Goal: Task Accomplishment & Management: Manage account settings

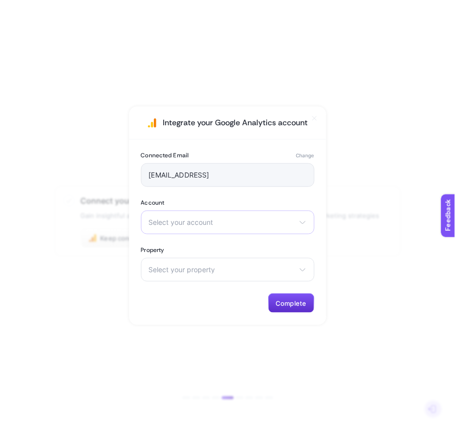
click at [232, 228] on div "Select your account heybooster (Passive) test-heybooster heybooster (active)" at bounding box center [228, 223] width 174 height 24
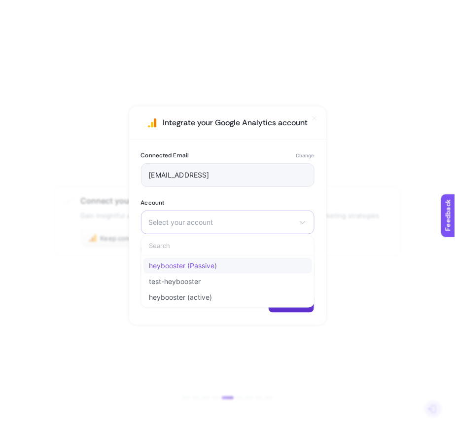
click at [214, 273] on li "heybooster (Passive)" at bounding box center [228, 266] width 169 height 16
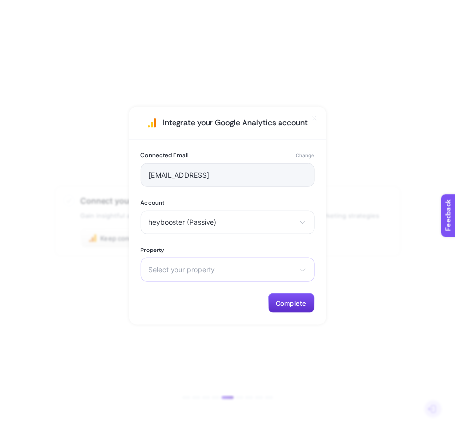
click at [223, 273] on span "Select your property" at bounding box center [222, 270] width 146 height 8
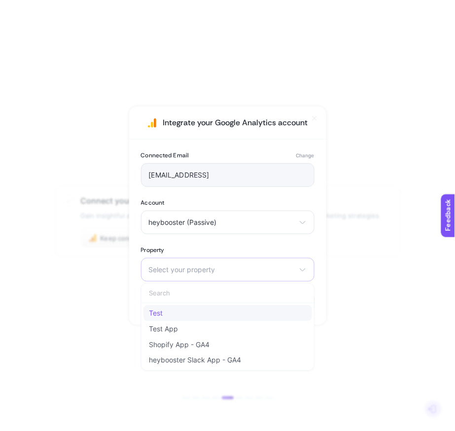
click at [213, 312] on li "Test" at bounding box center [228, 313] width 169 height 16
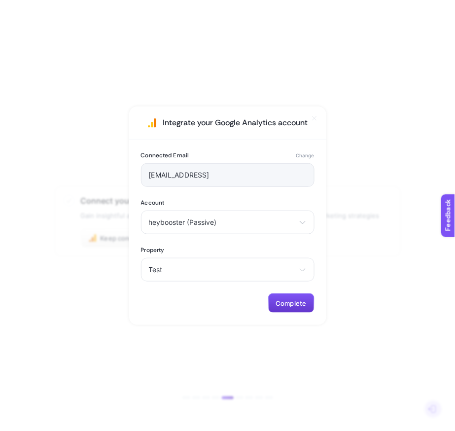
click at [277, 301] on span "Complete" at bounding box center [291, 303] width 31 height 8
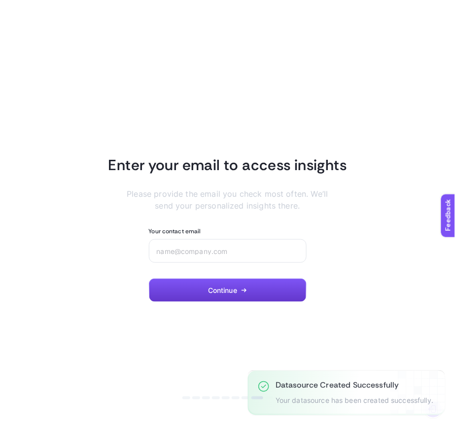
click at [226, 293] on span "Continue" at bounding box center [222, 291] width 29 height 8
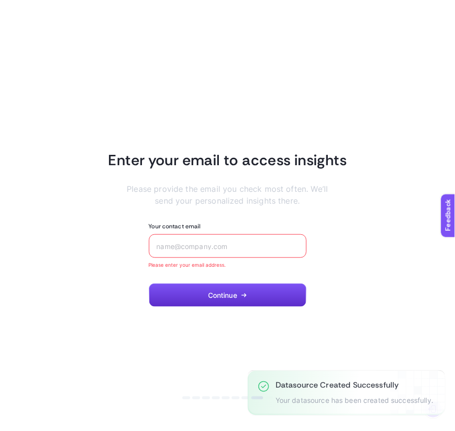
click at [244, 246] on input "Your contact email" at bounding box center [228, 246] width 142 height 8
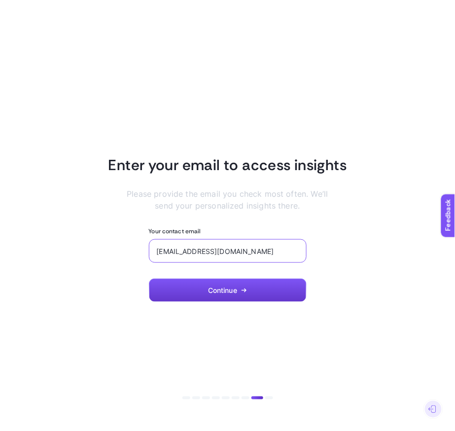
type input "test@gmail.com"
click at [208, 284] on button "Continue" at bounding box center [228, 291] width 158 height 24
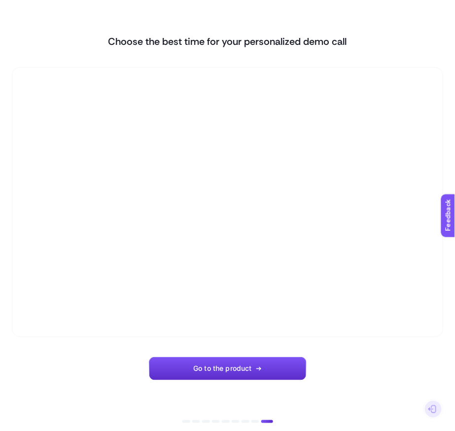
click at [212, 354] on section "Choose the best time for your personalized demo call Go to the product" at bounding box center [228, 206] width 432 height 389
click at [205, 367] on span "Go to the product" at bounding box center [222, 369] width 58 height 8
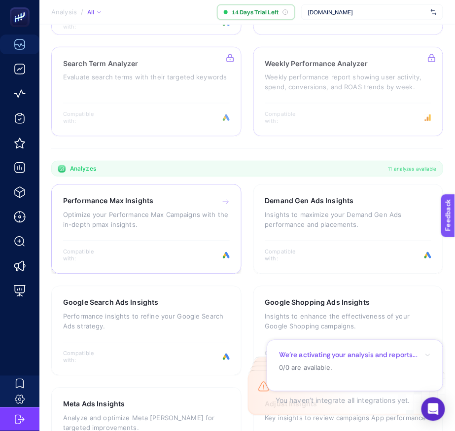
scroll to position [304, 0]
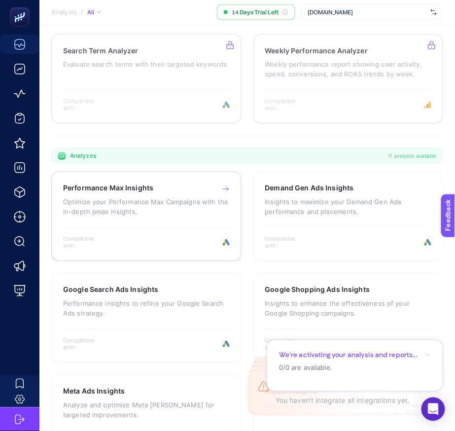
click at [185, 212] on p "Optimize your Performance Max Campaigns with the in-depth pmax insights." at bounding box center [146, 207] width 167 height 20
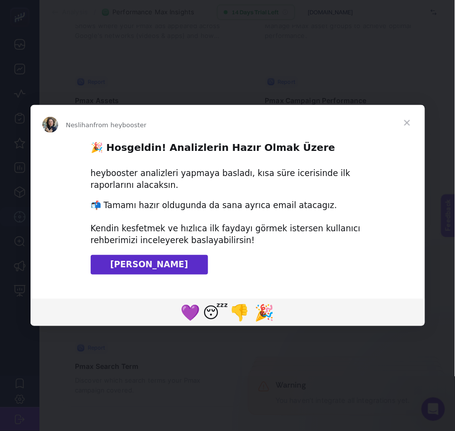
scroll to position [176, 0]
click at [412, 118] on span "Close" at bounding box center [408, 123] width 36 height 36
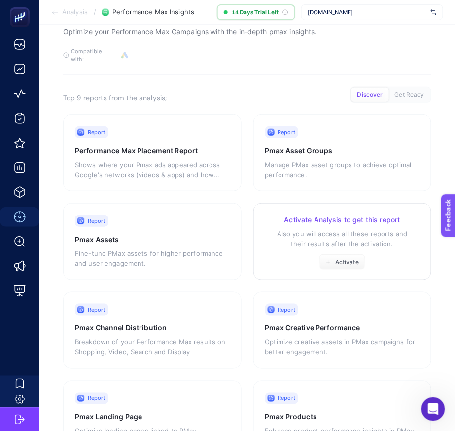
scroll to position [0, 0]
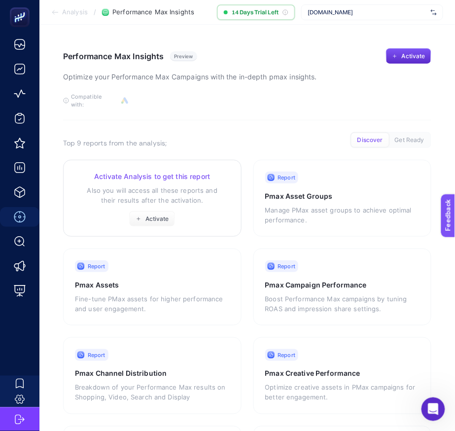
click at [155, 202] on div "Activate Analysis to get this report Also you will access all these reports and…" at bounding box center [152, 199] width 155 height 55
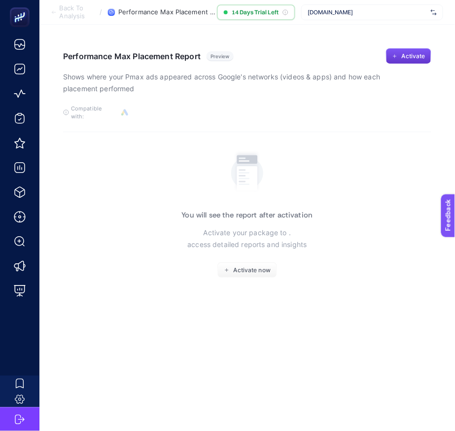
click at [405, 58] on span "Activate" at bounding box center [414, 56] width 24 height 8
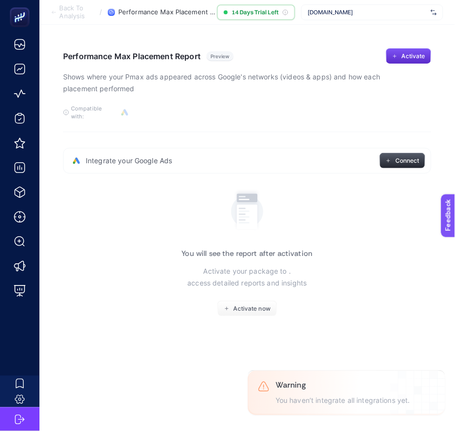
click at [396, 157] on button "Connect" at bounding box center [403, 161] width 46 height 16
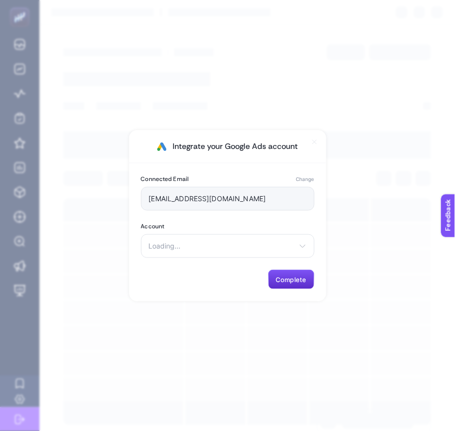
type input "hey@heybooster.ai"
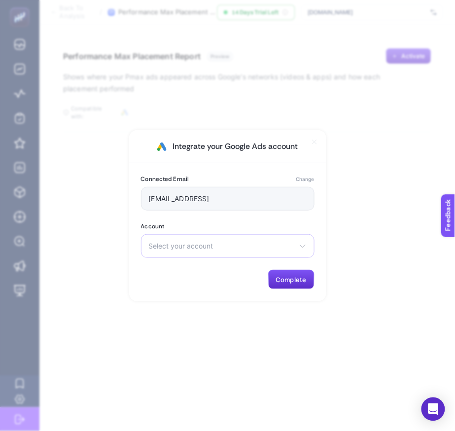
click at [204, 243] on span "Select your account" at bounding box center [222, 246] width 146 height 8
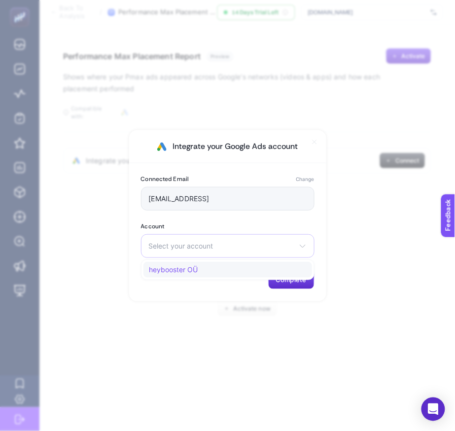
click at [199, 273] on li "heybooster OÜ" at bounding box center [228, 270] width 169 height 16
click at [302, 277] on span "Complete" at bounding box center [291, 280] width 31 height 8
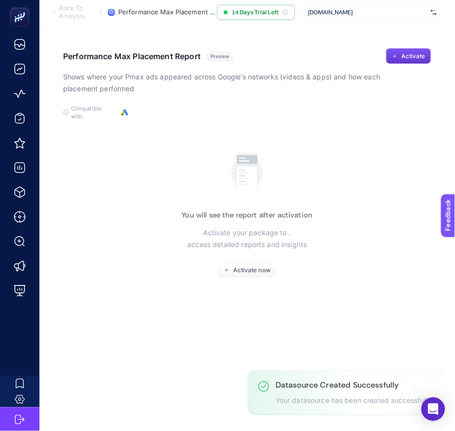
click at [402, 56] on span "Activate" at bounding box center [414, 56] width 24 height 8
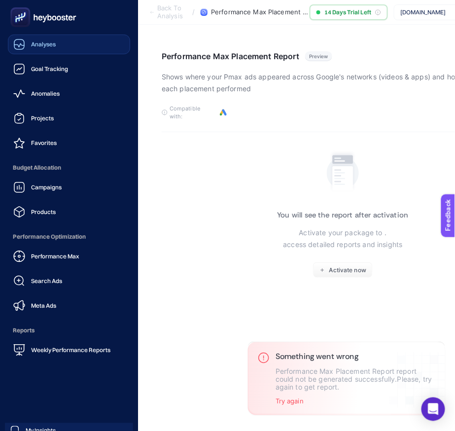
click at [55, 45] on span "Analyses" at bounding box center [43, 44] width 25 height 8
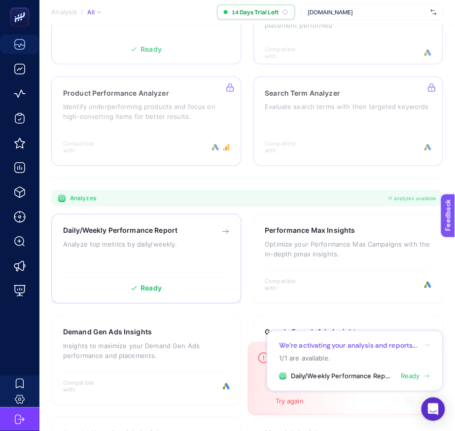
scroll to position [263, 0]
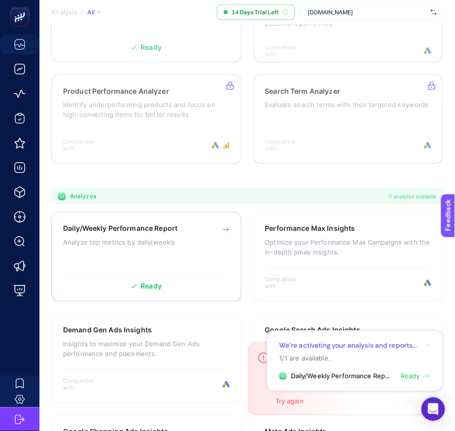
click at [171, 229] on h3 "Daily/Weekly Performance Report" at bounding box center [120, 229] width 114 height 10
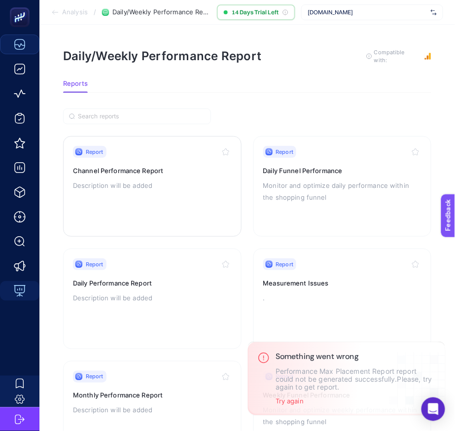
click at [219, 196] on div "Report Channel Performance Report Description will be added" at bounding box center [152, 186] width 159 height 81
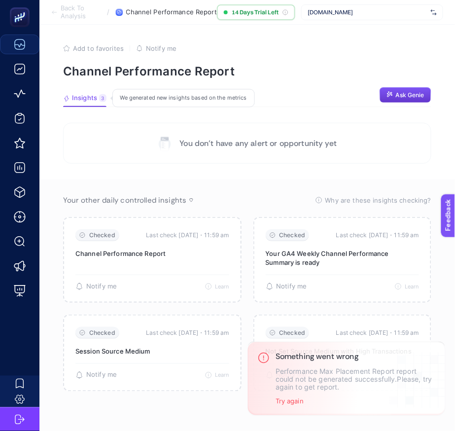
click at [395, 96] on button "Ask Genie" at bounding box center [406, 95] width 52 height 16
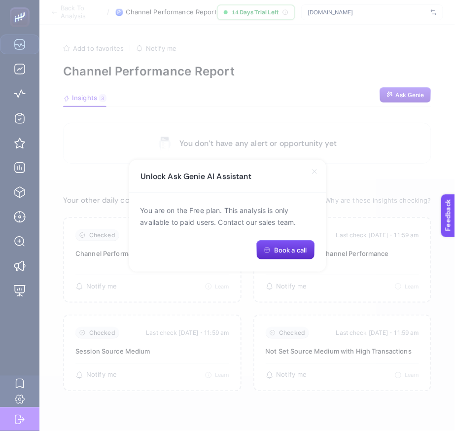
click at [313, 176] on div "Unlock Ask Genie AI Assistant" at bounding box center [227, 176] width 197 height 33
click at [315, 173] on icon at bounding box center [315, 172] width 8 height 8
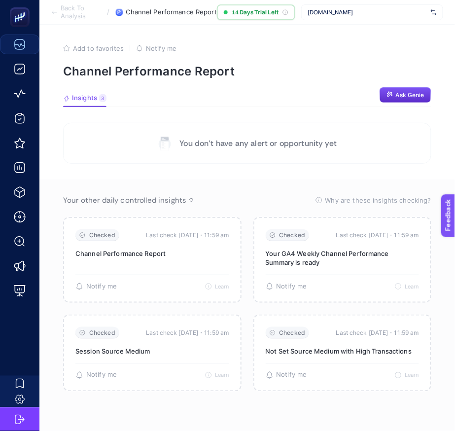
click at [338, 91] on article "Add to favorites false Notify me Channel Performance Report Insights 3 Ask Geni…" at bounding box center [247, 228] width 416 height 406
click at [405, 97] on span "Ask Genie" at bounding box center [410, 95] width 29 height 8
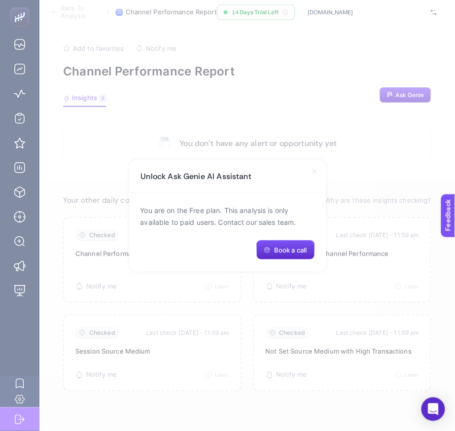
click at [316, 171] on icon at bounding box center [315, 172] width 8 height 8
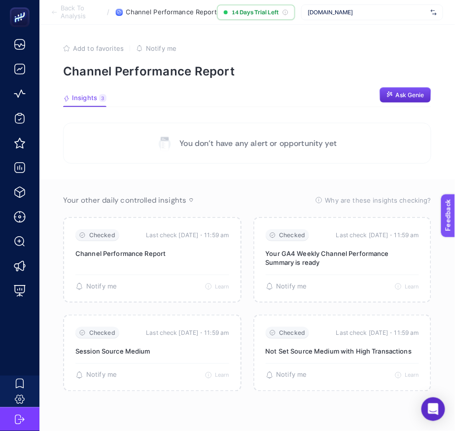
click at [430, 83] on article "Add to favorites false Notify me Channel Performance Report Insights 3 We gener…" at bounding box center [247, 228] width 416 height 406
click at [424, 86] on article "Add to favorites false Notify me Channel Performance Report Insights 3 We gener…" at bounding box center [247, 228] width 416 height 406
click at [418, 90] on button "Ask Genie" at bounding box center [406, 95] width 52 height 16
click at [402, 96] on span "Ask Genie" at bounding box center [410, 95] width 29 height 8
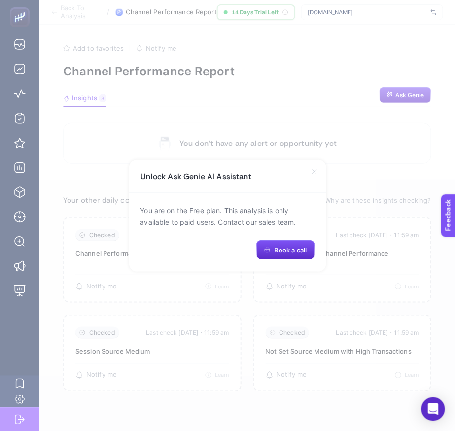
click at [304, 171] on div "Unlock Ask Genie AI Assistant" at bounding box center [227, 176] width 197 height 33
click at [322, 172] on div "Unlock Ask Genie AI Assistant" at bounding box center [227, 176] width 197 height 33
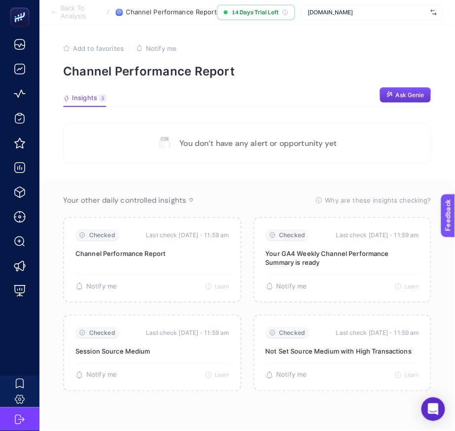
click at [397, 94] on span "Ask Genie" at bounding box center [410, 95] width 29 height 8
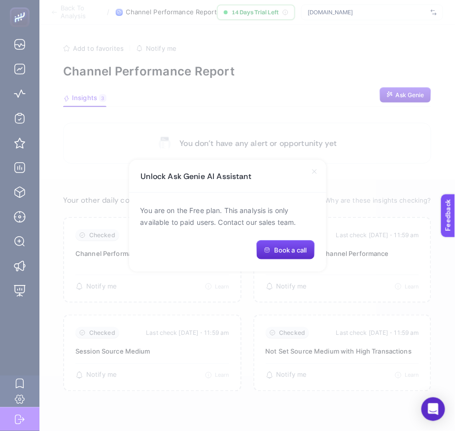
click at [311, 168] on icon at bounding box center [315, 172] width 8 height 8
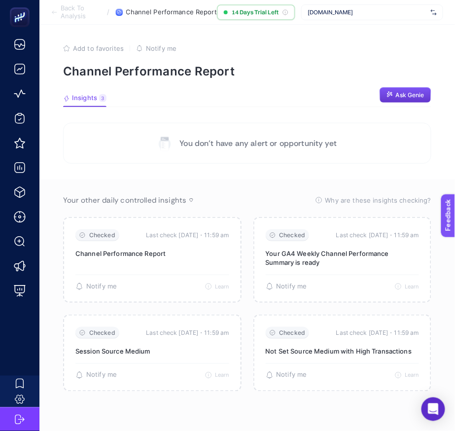
click at [409, 102] on button "Ask Genie" at bounding box center [406, 95] width 52 height 16
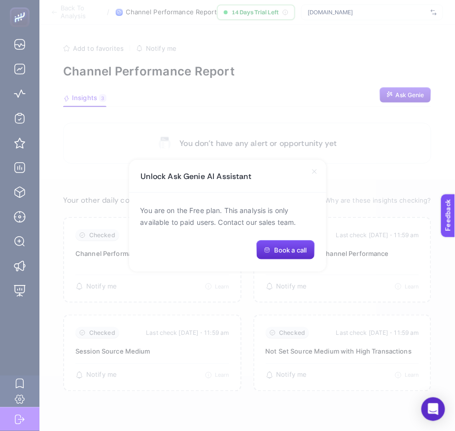
click at [310, 179] on div "Unlock Ask Genie AI Assistant" at bounding box center [227, 176] width 197 height 33
click at [316, 166] on div "Unlock Ask Genie AI Assistant" at bounding box center [227, 176] width 197 height 33
click at [316, 169] on icon at bounding box center [315, 172] width 8 height 8
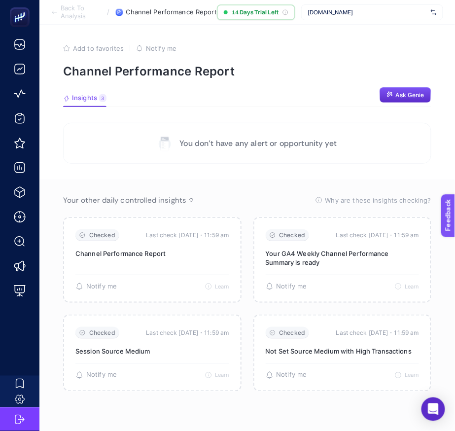
click at [323, 112] on article "Add to favorites false Notify me Channel Performance Report Insights 3 We gener…" at bounding box center [247, 228] width 416 height 406
click at [402, 94] on span "Ask Genie" at bounding box center [410, 95] width 29 height 8
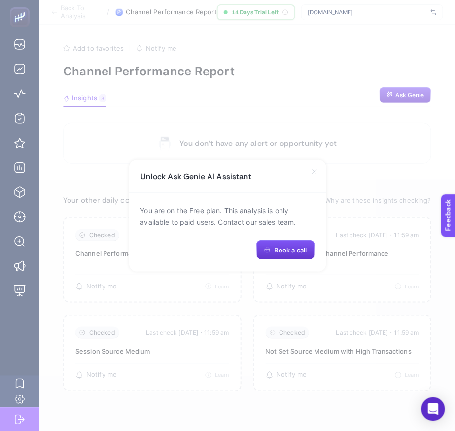
click at [307, 244] on button "Book a call" at bounding box center [285, 250] width 58 height 20
click at [315, 171] on icon at bounding box center [315, 172] width 8 height 8
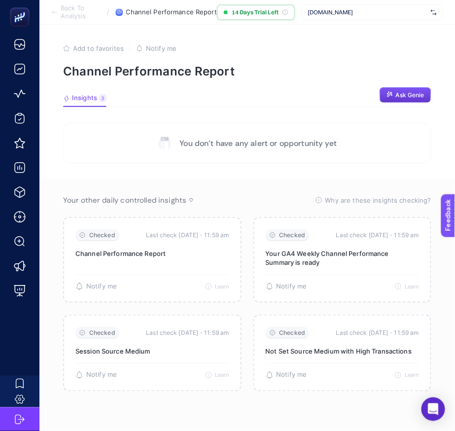
click at [419, 91] on span "Ask Genie" at bounding box center [410, 95] width 29 height 8
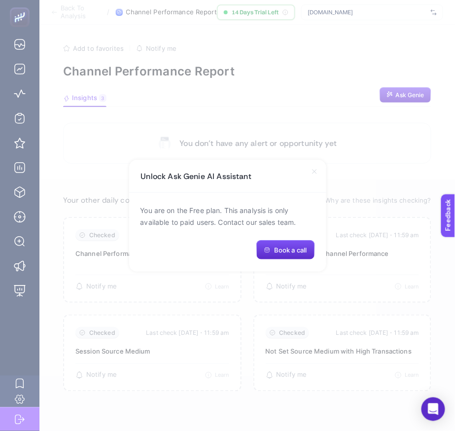
click at [313, 165] on div "Unlock Ask Genie AI Assistant" at bounding box center [227, 176] width 197 height 33
click at [317, 172] on icon at bounding box center [315, 172] width 8 height 8
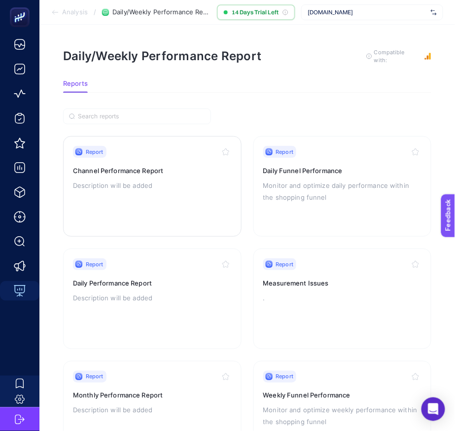
click at [187, 188] on p "Description will be added" at bounding box center [152, 186] width 159 height 12
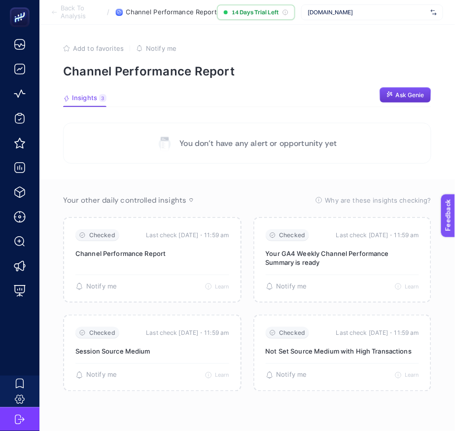
click at [412, 95] on span "Ask Genie" at bounding box center [410, 95] width 29 height 8
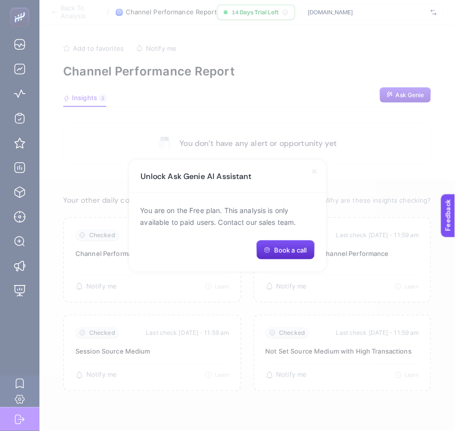
click at [316, 166] on div "Unlock Ask Genie AI Assistant" at bounding box center [227, 176] width 197 height 33
click at [306, 171] on div "Unlock Ask Genie AI Assistant" at bounding box center [227, 176] width 197 height 33
click at [320, 168] on div "Unlock Ask Genie AI Assistant" at bounding box center [227, 176] width 197 height 33
click at [317, 170] on icon at bounding box center [315, 172] width 8 height 8
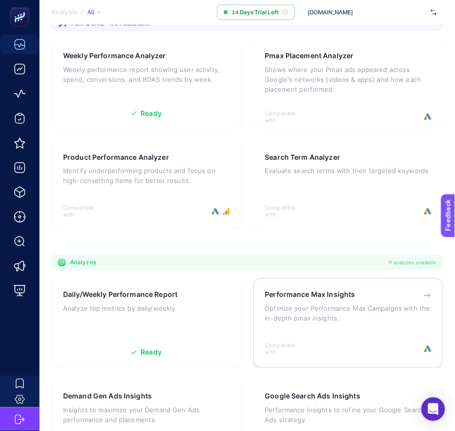
scroll to position [229, 0]
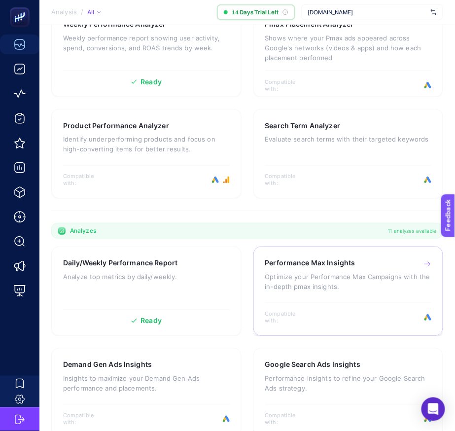
click at [386, 263] on div "Performance Max Insights" at bounding box center [348, 263] width 167 height 10
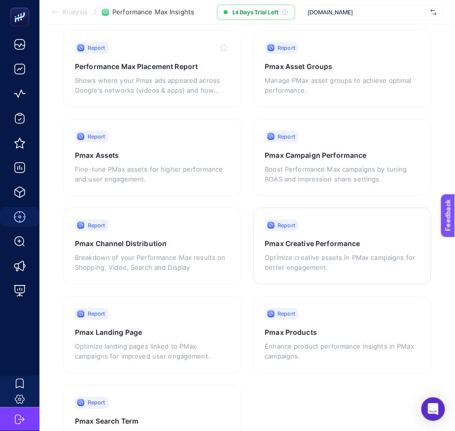
scroll to position [128, 0]
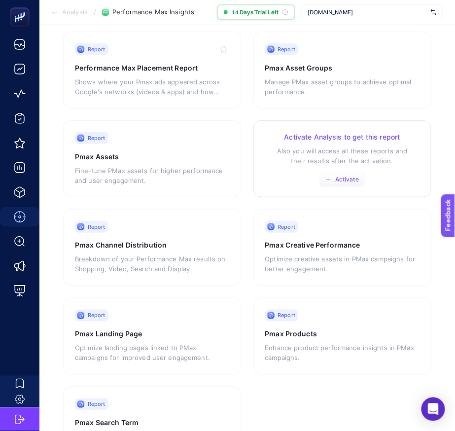
click at [337, 178] on button "Activate" at bounding box center [343, 180] width 46 height 16
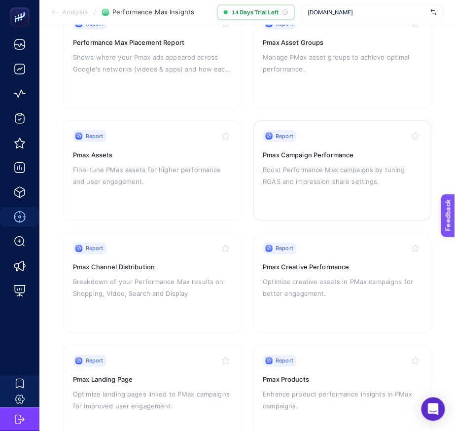
click at [336, 197] on div "Report Pmax Campaign Performance Boost Performance Max campaigns by tuning ROAS…" at bounding box center [342, 170] width 159 height 81
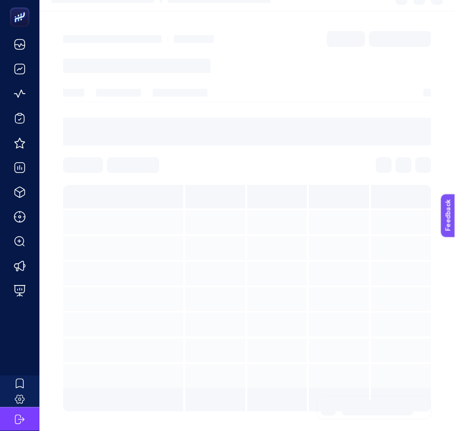
scroll to position [4, 0]
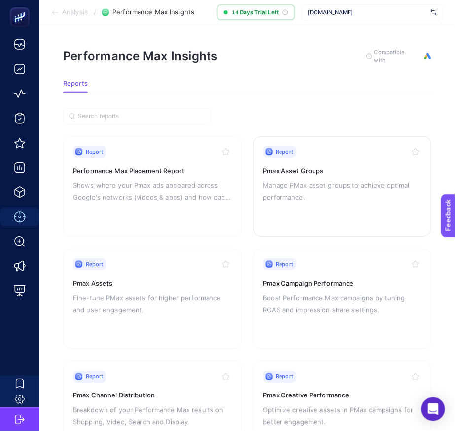
click at [303, 191] on p "Manage PMax asset groups to achieve optimal performance." at bounding box center [342, 192] width 159 height 24
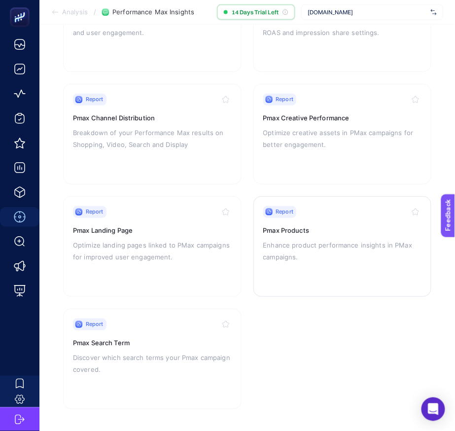
click at [306, 255] on p "Enhance product performance insights in PMax campaigns." at bounding box center [342, 252] width 159 height 24
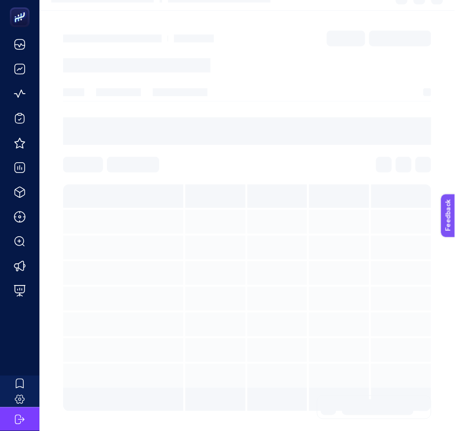
scroll to position [13, 0]
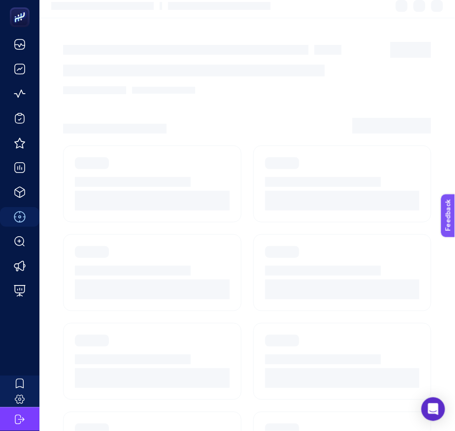
scroll to position [277, 0]
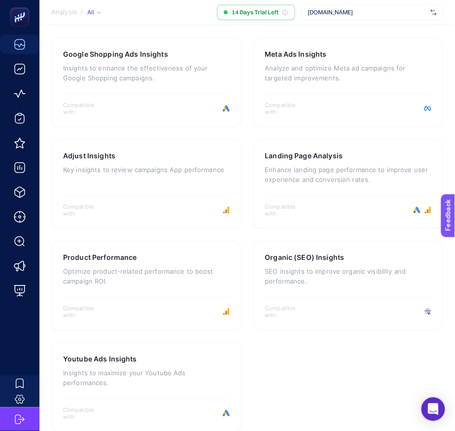
scroll to position [654, 0]
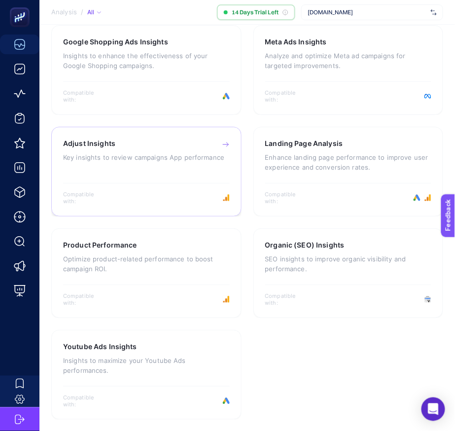
click at [196, 163] on div "Adjust Insights Key insights to review campaigns App performance" at bounding box center [146, 158] width 167 height 38
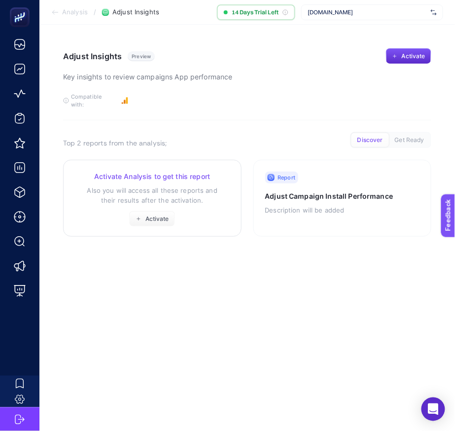
click at [167, 190] on p "Also you will access all these reports and their results after the activation." at bounding box center [152, 195] width 155 height 20
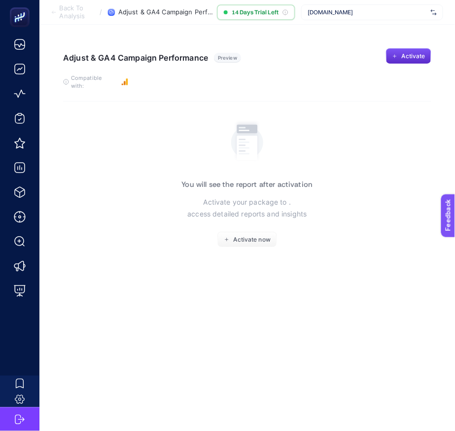
click at [385, 66] on section "Adjust & GA4 Campaign Performance Preview Activate To get quality results from …" at bounding box center [247, 74] width 368 height 53
click at [392, 53] on icon "button" at bounding box center [395, 56] width 6 height 6
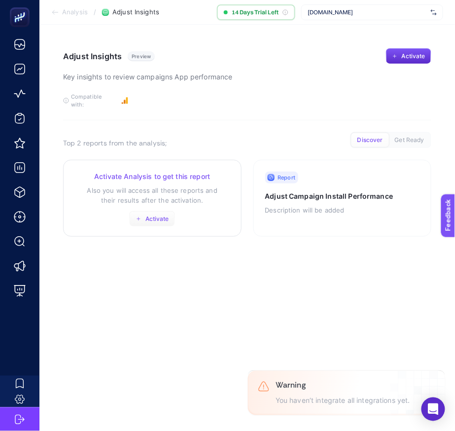
click at [155, 215] on span "Activate" at bounding box center [158, 219] width 24 height 8
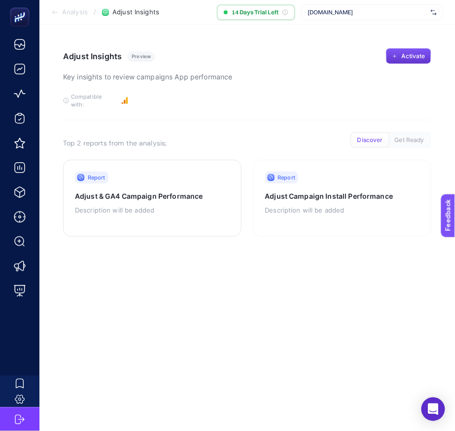
click at [397, 52] on button "Activate" at bounding box center [408, 56] width 45 height 16
click at [61, 5] on section "Analysis / Adjust Insights 14 Days Trial Left test.com" at bounding box center [247, 12] width 416 height 25
click at [54, 13] on icon at bounding box center [55, 12] width 8 height 8
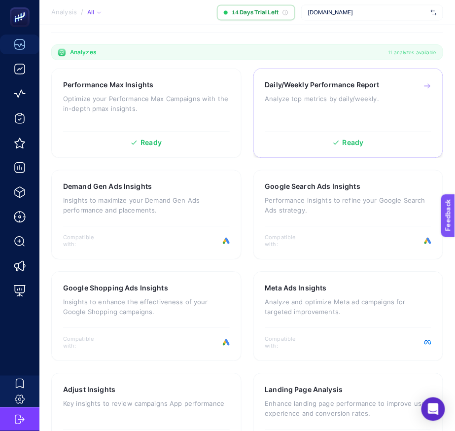
scroll to position [407, 0]
click at [292, 101] on p "Analyze top metrics by daily/weekly." at bounding box center [348, 99] width 167 height 10
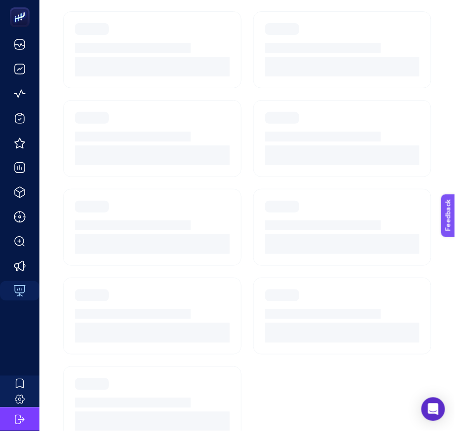
scroll to position [165, 0]
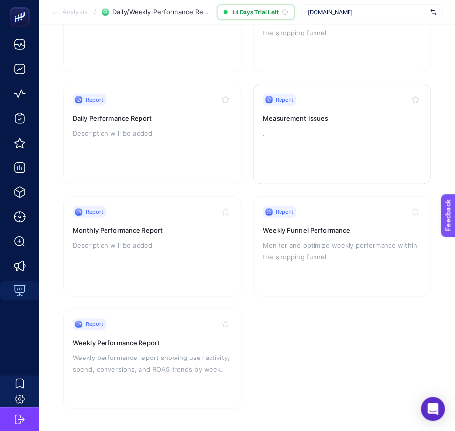
click at [300, 134] on p "." at bounding box center [342, 133] width 159 height 12
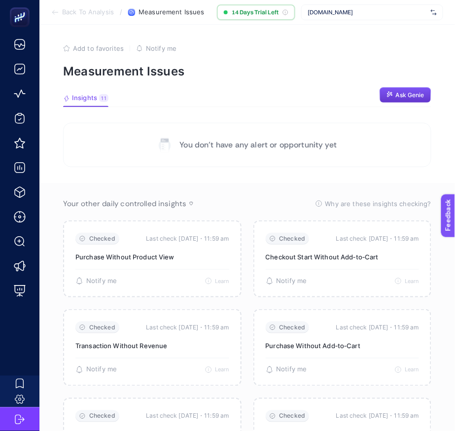
click at [390, 100] on button "Ask Genie" at bounding box center [406, 95] width 52 height 16
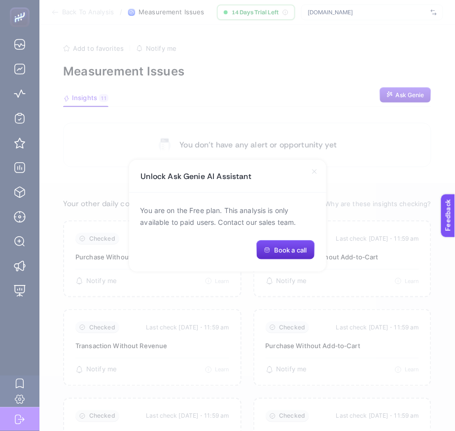
click at [315, 176] on div "Unlock Ask Genie AI Assistant" at bounding box center [227, 176] width 197 height 33
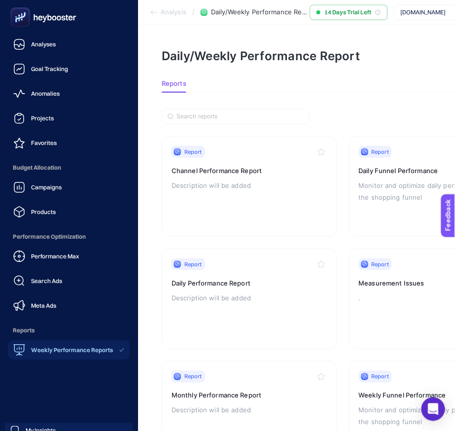
click at [34, 33] on div at bounding box center [69, 17] width 122 height 35
click at [28, 43] on div "Analyses" at bounding box center [34, 44] width 42 height 12
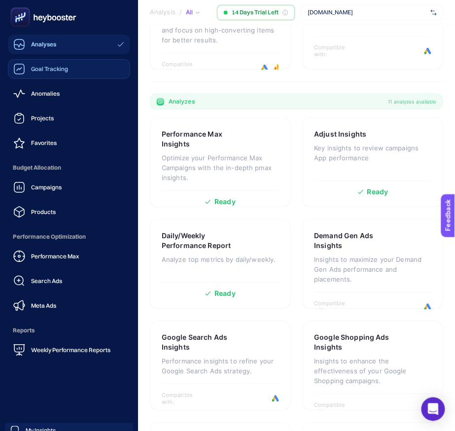
click at [50, 71] on span "Goal Tracking" at bounding box center [49, 69] width 37 height 8
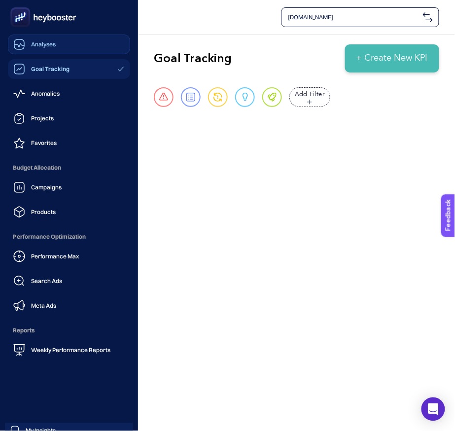
click at [40, 49] on div "Analyses" at bounding box center [34, 44] width 42 height 12
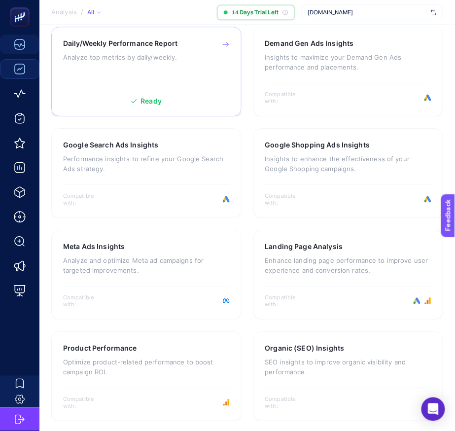
scroll to position [332, 0]
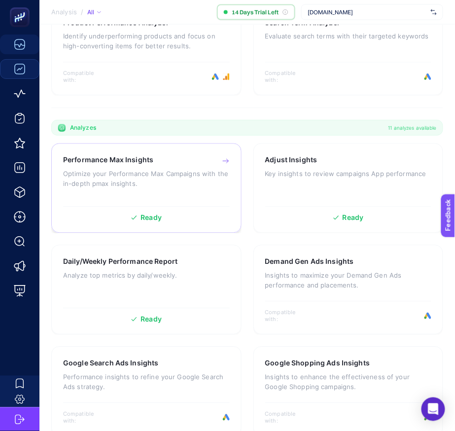
click at [180, 223] on div "Performance Max Insights Optimize your Performance Max Campaigns with the in-de…" at bounding box center [146, 189] width 190 height 90
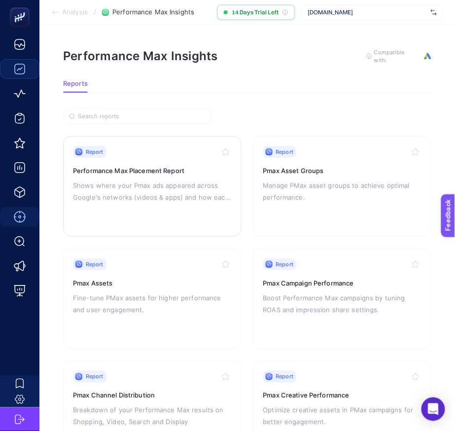
click at [220, 187] on p "Shows where your Pmax ads appeared across Google's networks (videos & apps) and…" at bounding box center [152, 192] width 159 height 24
click at [285, 192] on p "Manage PMax asset groups to achieve optimal performance." at bounding box center [342, 192] width 159 height 24
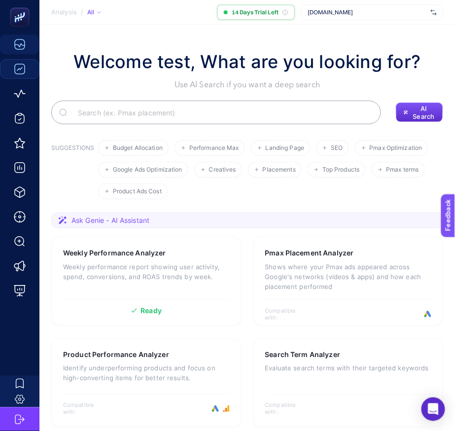
scroll to position [332, 0]
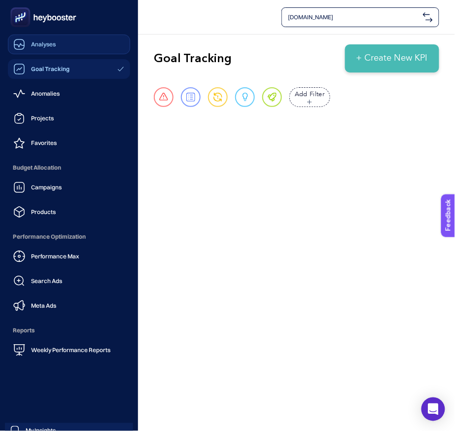
click at [37, 45] on span "Analyses" at bounding box center [43, 44] width 25 height 8
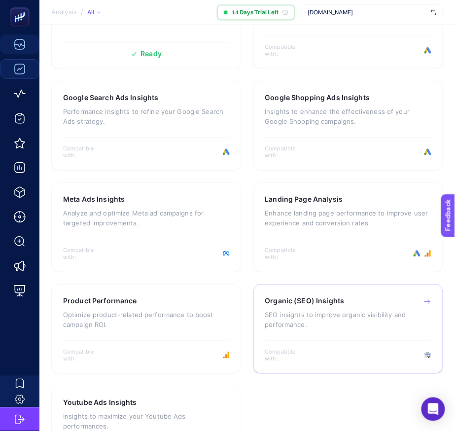
scroll to position [651, 0]
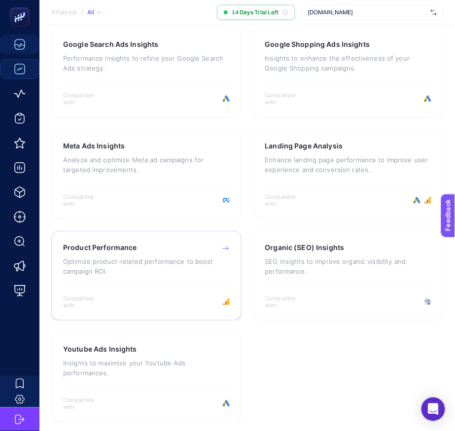
click at [189, 267] on p "Optimize product-related performance to boost campaign ROI." at bounding box center [146, 266] width 167 height 20
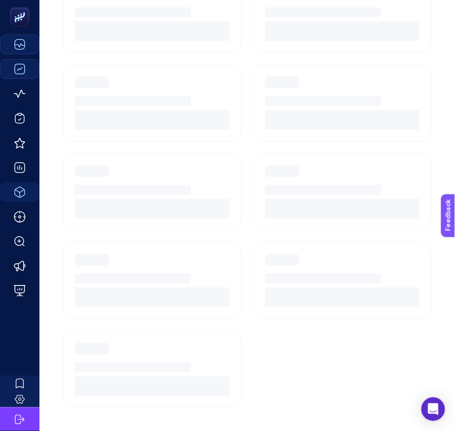
scroll to position [87, 0]
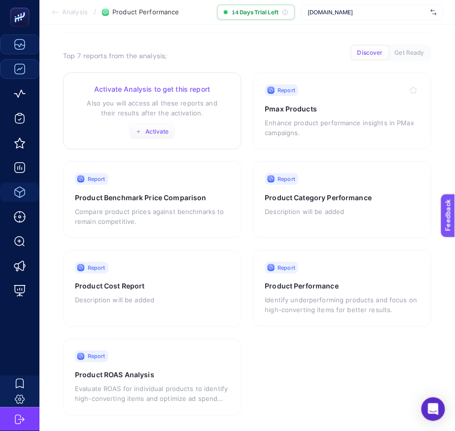
click at [150, 131] on button "Activate" at bounding box center [152, 132] width 46 height 16
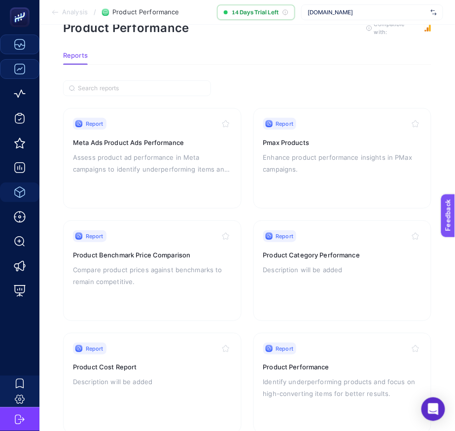
scroll to position [0, 0]
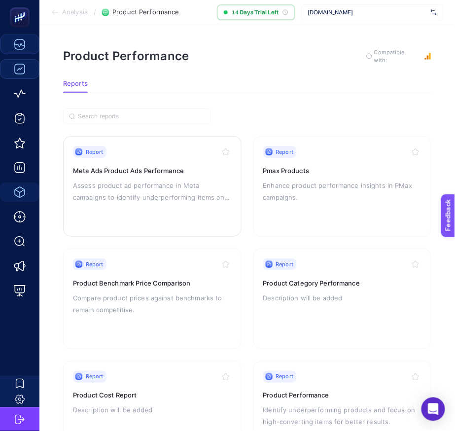
click at [172, 156] on div "Report Meta Ads Product Ads Performance Assess product ad performance in Meta c…" at bounding box center [152, 186] width 159 height 81
click at [302, 189] on p "Enhance product performance insights in PMax campaigns." at bounding box center [342, 192] width 159 height 24
click at [149, 270] on div "Report Product Benchmark Price Comparison Compare product prices against benchm…" at bounding box center [152, 298] width 159 height 81
click at [286, 302] on p "Description will be added" at bounding box center [342, 298] width 159 height 12
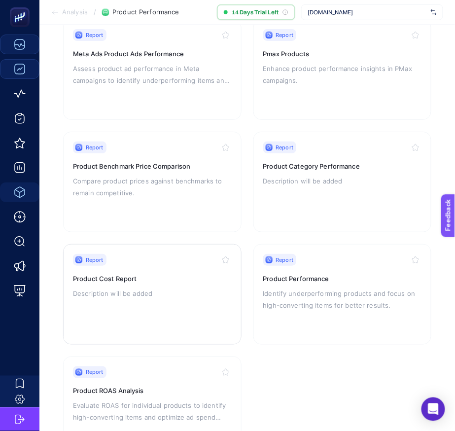
click at [171, 279] on h3 "Product Cost Report" at bounding box center [152, 279] width 159 height 10
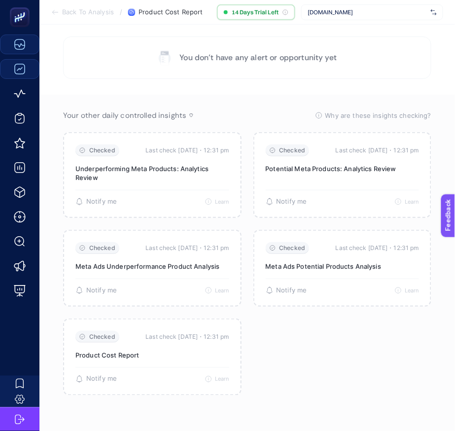
scroll to position [117, 0]
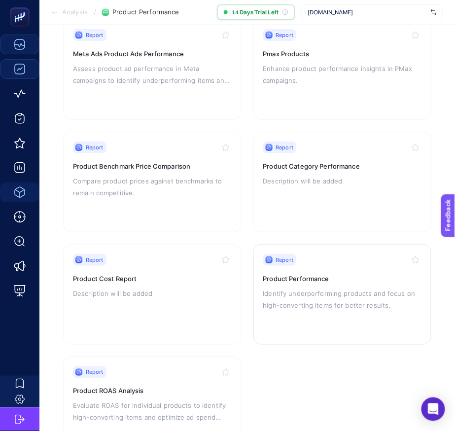
click at [325, 314] on div "Report Product Performance Identify underperforming products and focus on high-…" at bounding box center [342, 294] width 159 height 81
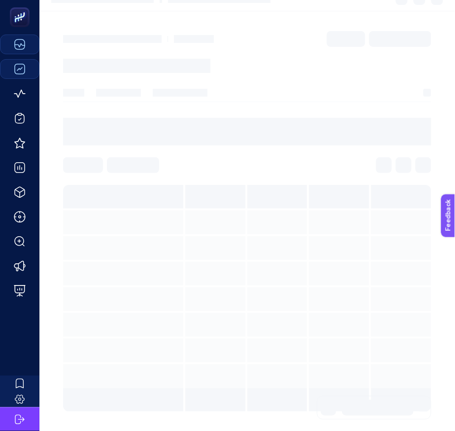
scroll to position [117, 0]
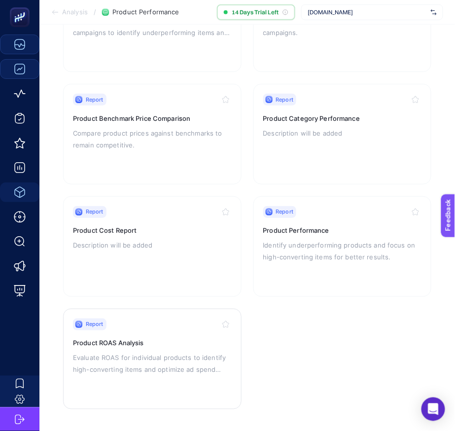
click at [150, 341] on h3 "Product ROAS Analysis" at bounding box center [152, 343] width 159 height 10
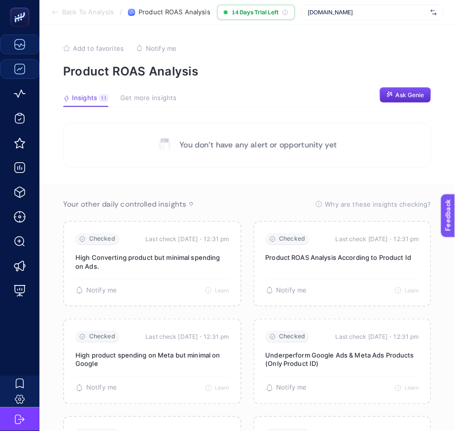
click at [409, 107] on section "Insights 11 We generated new insights based on the metrics Get more insights As…" at bounding box center [247, 100] width 368 height 13
click at [415, 90] on button "Ask Genie" at bounding box center [406, 95] width 52 height 16
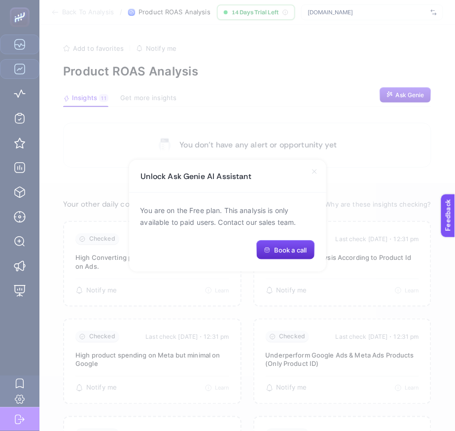
click at [316, 168] on icon at bounding box center [315, 172] width 8 height 8
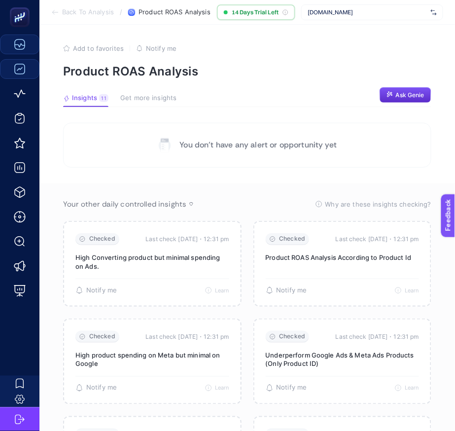
click at [373, 100] on section "Insights 11 We generated new insights based on the metrics Get more insights As…" at bounding box center [247, 100] width 368 height 13
click at [380, 100] on button "Ask Genie" at bounding box center [406, 95] width 52 height 16
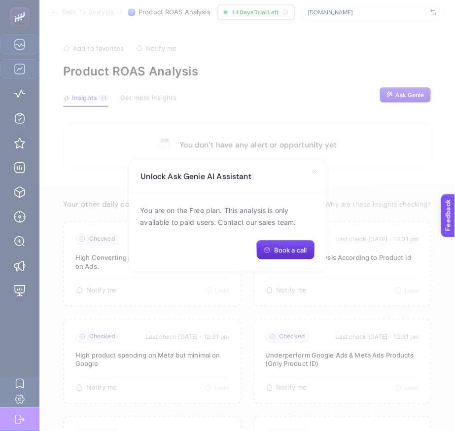
click at [315, 170] on icon at bounding box center [315, 172] width 8 height 8
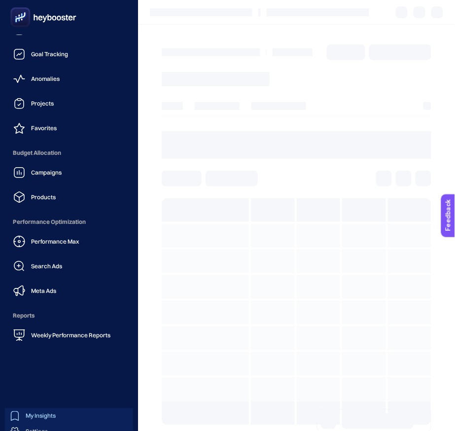
scroll to position [47, 0]
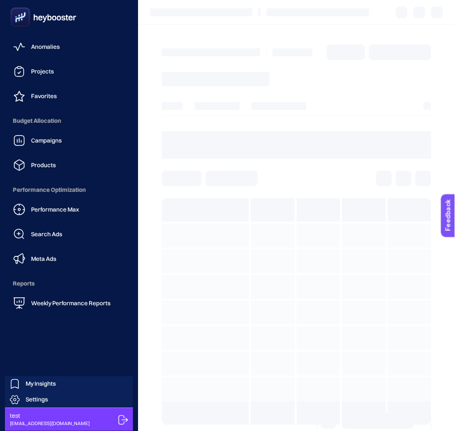
click at [120, 415] on icon at bounding box center [123, 420] width 10 height 10
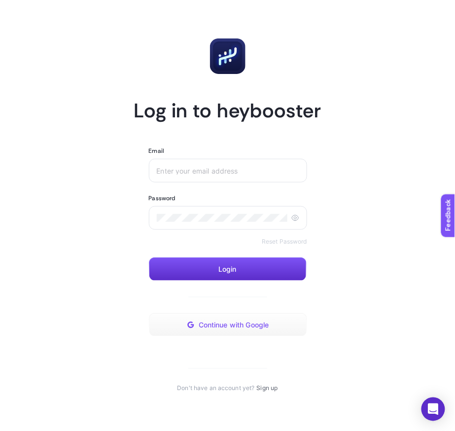
click at [238, 322] on span "Continue with Google" at bounding box center [234, 325] width 71 height 8
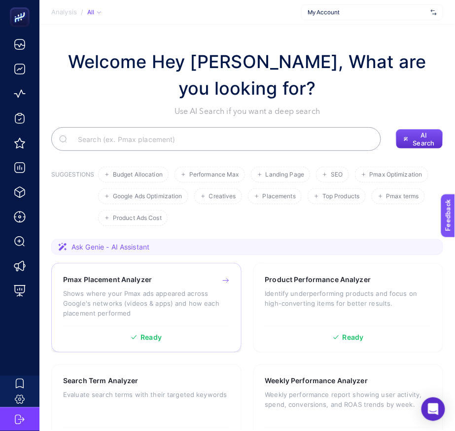
click at [192, 299] on p "Shows where your Pmax ads appeared across Google's networks (videos & apps) and…" at bounding box center [146, 304] width 167 height 30
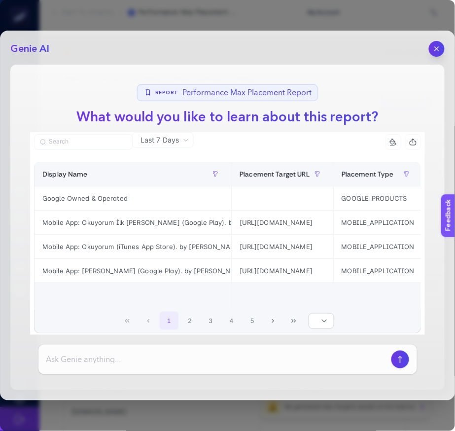
click at [444, 39] on div "Genie AI Report Performance Max Placement Report What would you like to learn a…" at bounding box center [227, 216] width 455 height 370
click at [436, 51] on icon "button" at bounding box center [437, 49] width 8 height 8
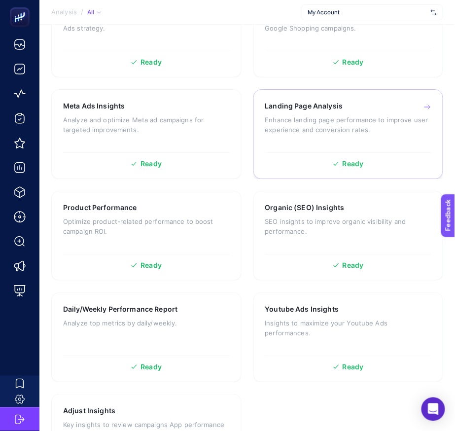
click at [292, 135] on div "Landing Page Analysis Enhance landing page performance to improve user experien…" at bounding box center [348, 124] width 167 height 46
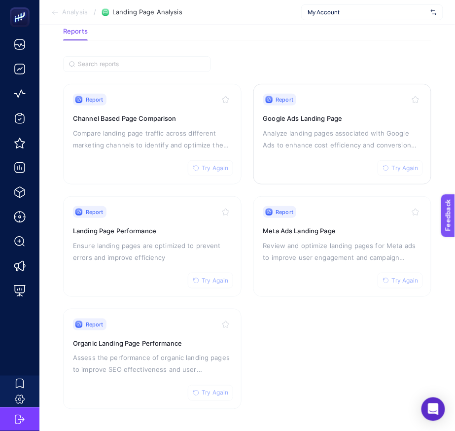
click at [328, 147] on p "Analyze landing pages associated with Google Ads to enhance cost efficiency and…" at bounding box center [342, 139] width 159 height 24
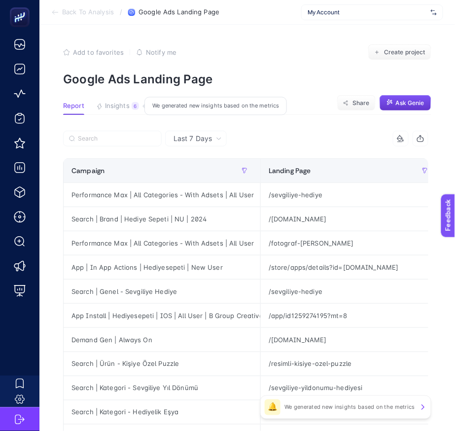
click at [407, 108] on button "Ask Genie" at bounding box center [406, 103] width 52 height 16
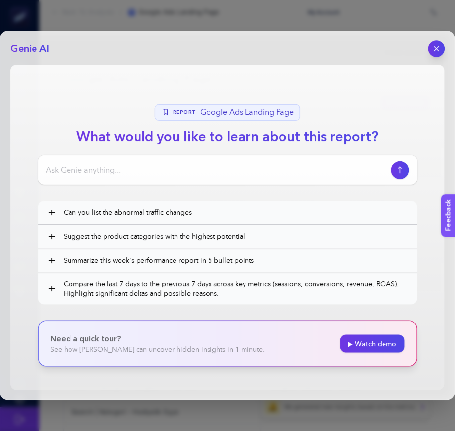
click at [442, 53] on button "button" at bounding box center [437, 48] width 17 height 17
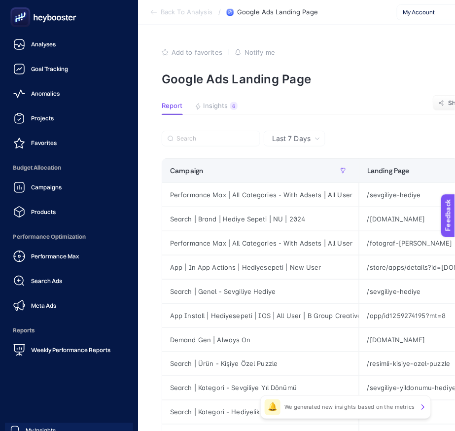
scroll to position [47, 0]
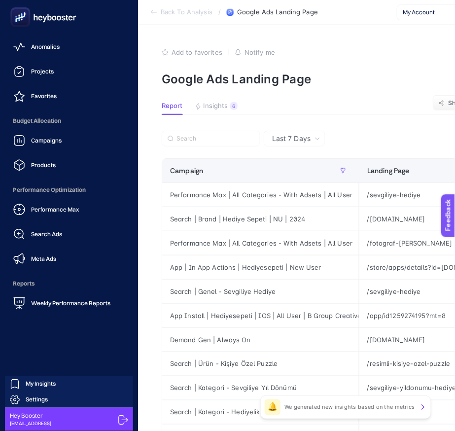
click at [119, 417] on icon at bounding box center [123, 420] width 10 height 10
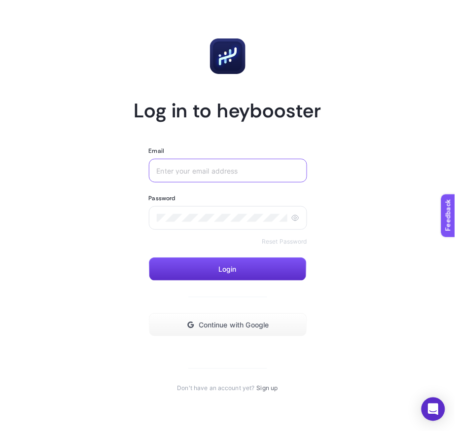
click at [196, 171] on input "Email" at bounding box center [228, 171] width 143 height 8
paste input "genie_authorization@gmail.com"
type input "test_genie_authorization@gmail.com"
click at [194, 269] on button "Login" at bounding box center [228, 269] width 158 height 24
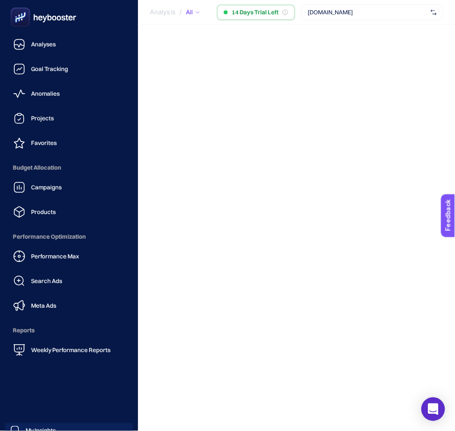
scroll to position [47, 0]
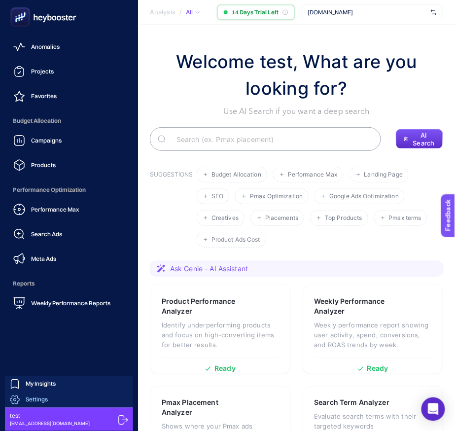
click at [39, 396] on span "Settings" at bounding box center [37, 400] width 22 height 8
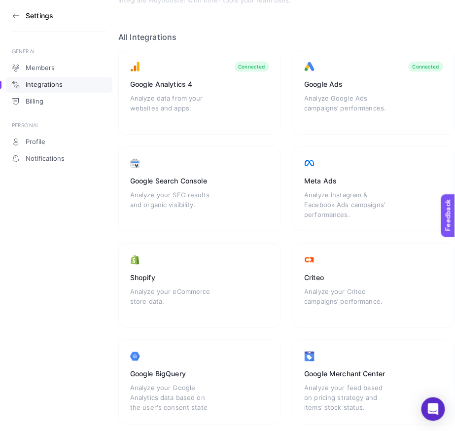
scroll to position [56, 0]
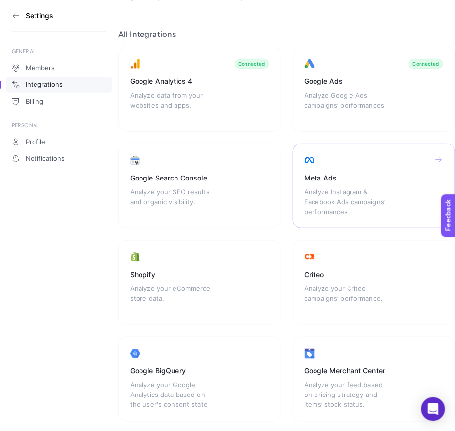
click at [317, 213] on div "Analyze Instagram & Facebook Ads campaigns’ performances." at bounding box center [348, 202] width 87 height 30
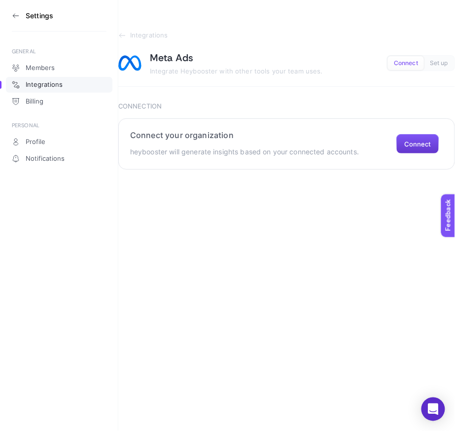
click at [413, 145] on button "Connect" at bounding box center [418, 144] width 43 height 20
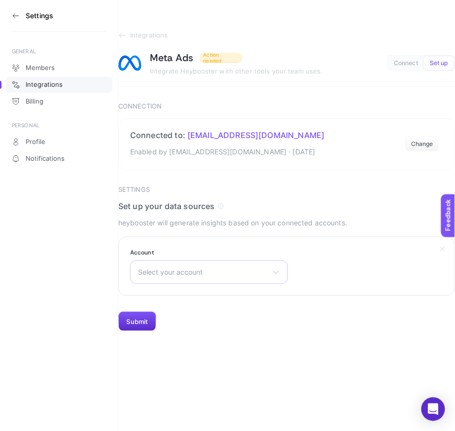
click at [225, 280] on div "Select your account [PERSON_NAME] 1 [PERSON_NAME]" at bounding box center [209, 272] width 158 height 24
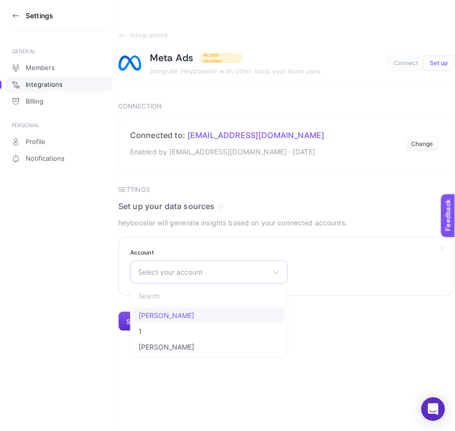
click at [211, 310] on li "[PERSON_NAME]" at bounding box center [209, 316] width 153 height 16
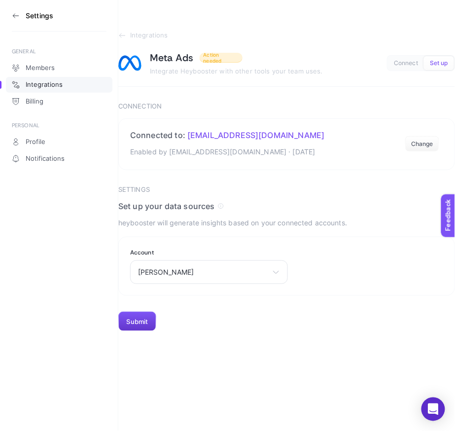
click at [141, 325] on button "Submit" at bounding box center [137, 322] width 38 height 20
